Goal: Task Accomplishment & Management: Use online tool/utility

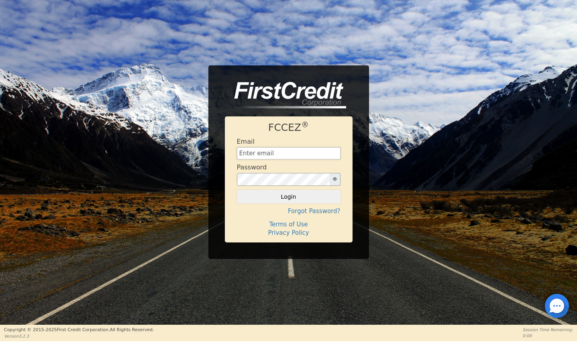
click at [267, 149] on input "text" at bounding box center [289, 153] width 104 height 12
type input "[EMAIL_ADDRESS][DOMAIN_NAME]"
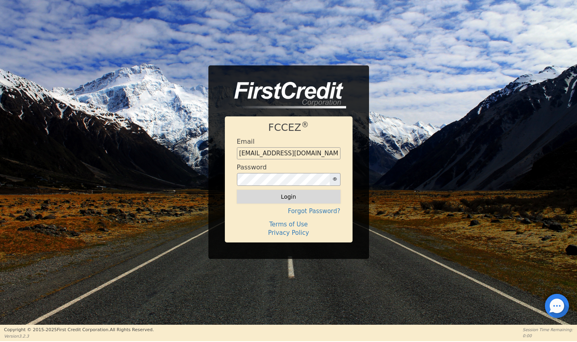
click at [300, 198] on button "Login" at bounding box center [289, 197] width 104 height 14
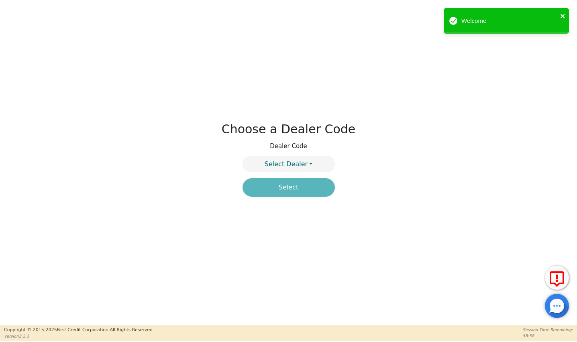
click at [563, 14] on icon "close" at bounding box center [563, 16] width 6 height 6
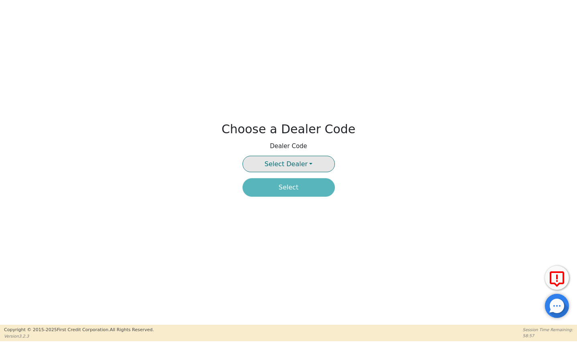
click at [306, 159] on button "Select Dealer" at bounding box center [289, 164] width 92 height 16
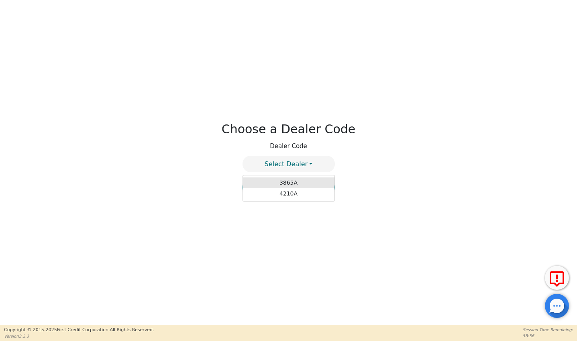
click at [289, 185] on link "3865A" at bounding box center [289, 183] width 92 height 11
click at [292, 194] on button "Select" at bounding box center [289, 187] width 92 height 18
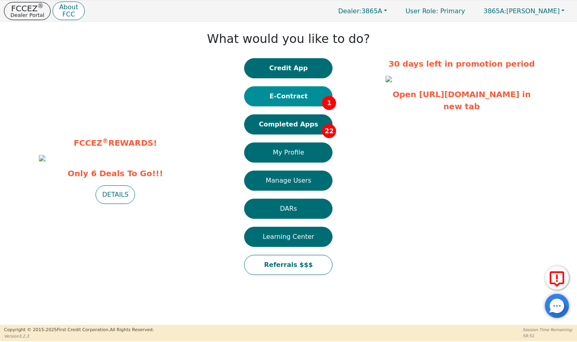
click at [297, 99] on button "E-Contract 1" at bounding box center [288, 96] width 88 height 20
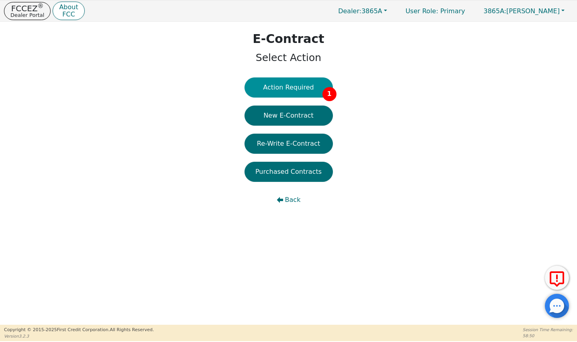
click at [286, 89] on button "Action Required 1" at bounding box center [289, 88] width 88 height 20
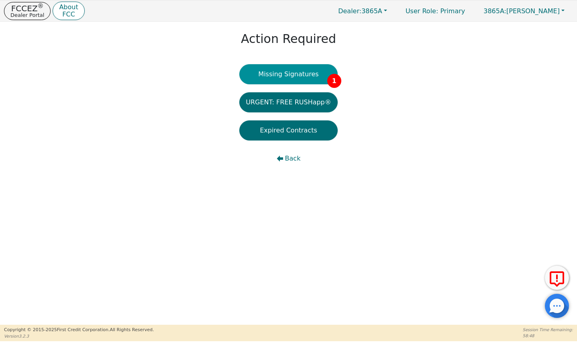
click at [292, 65] on button "Missing Signatures 1" at bounding box center [288, 74] width 98 height 20
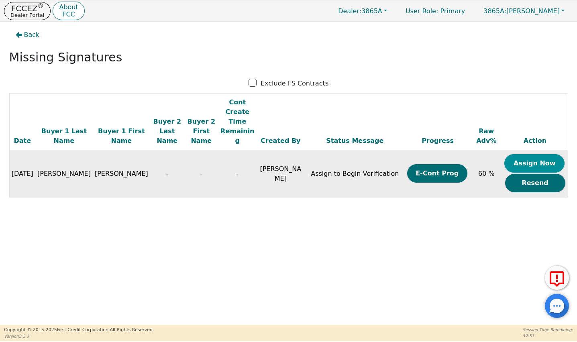
click at [540, 154] on button "Assign Now" at bounding box center [534, 163] width 60 height 18
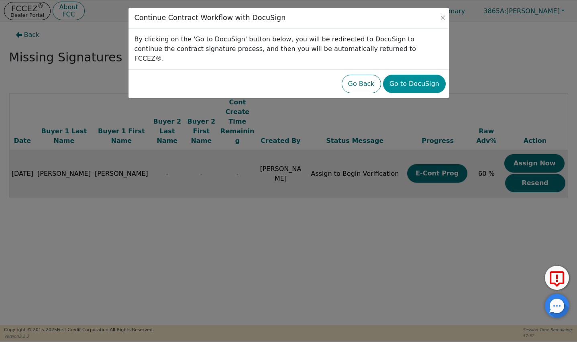
click at [408, 75] on button "Go to DocuSign" at bounding box center [414, 84] width 63 height 18
